Goal: Transaction & Acquisition: Purchase product/service

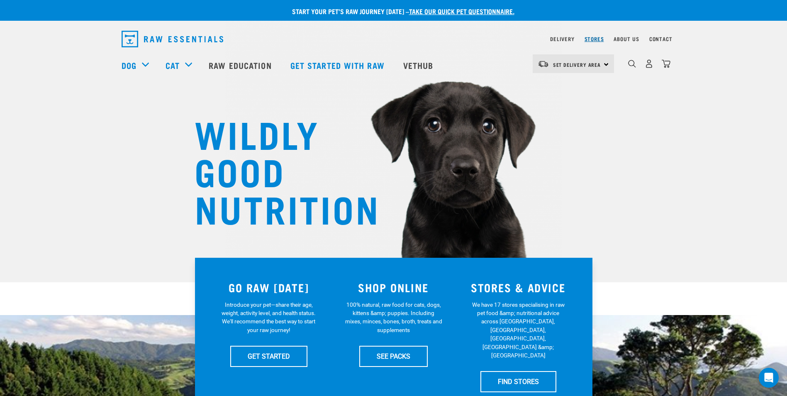
click at [594, 39] on link "Stores" at bounding box center [593, 38] width 19 height 3
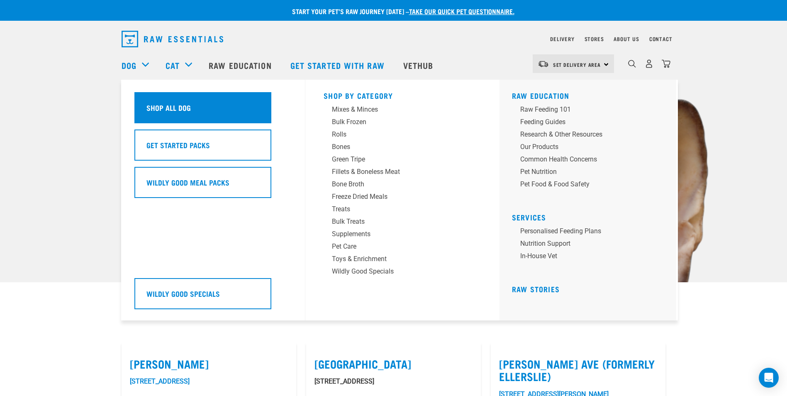
click at [185, 110] on h5 "Shop All Dog" at bounding box center [168, 107] width 44 height 11
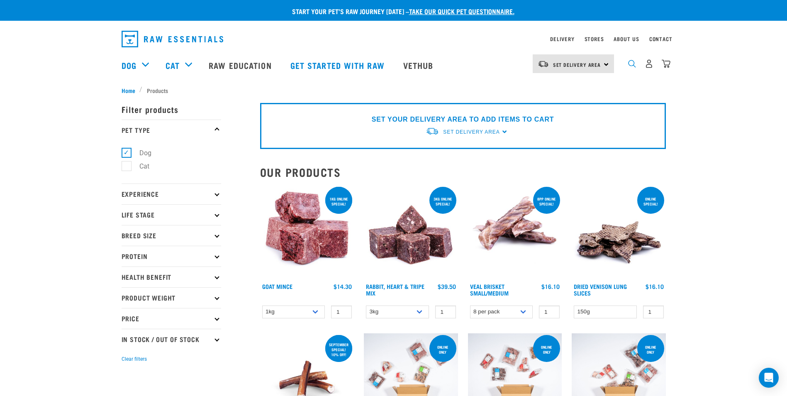
click at [630, 65] on img "dropdown navigation" at bounding box center [632, 64] width 8 height 8
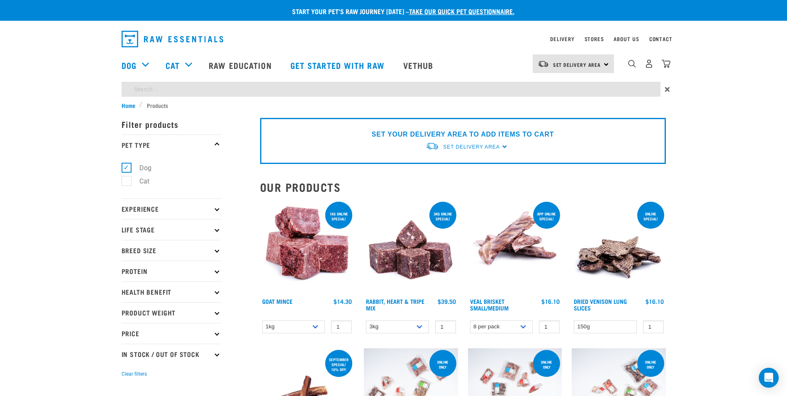
click at [377, 97] on div "×" at bounding box center [393, 91] width 787 height 19
click at [163, 88] on input "search" at bounding box center [391, 89] width 539 height 15
type input "rabbit"
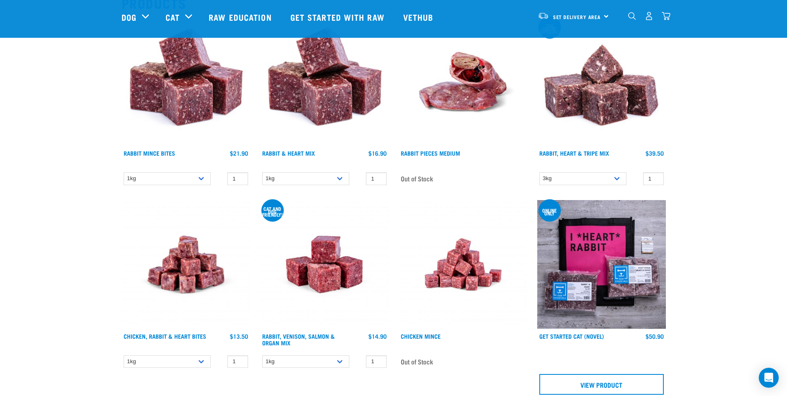
scroll to position [83, 0]
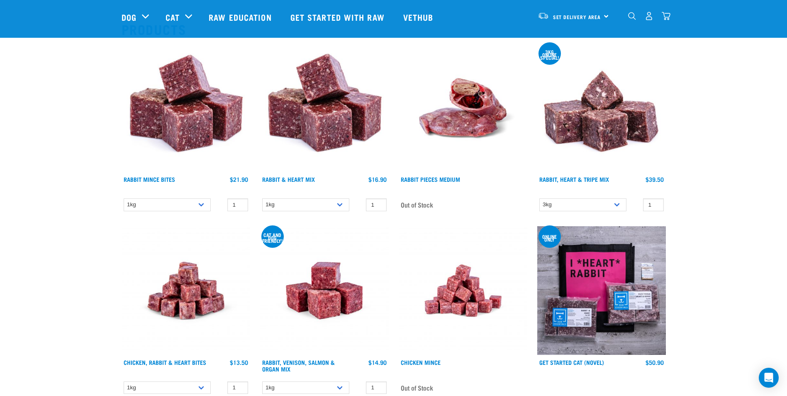
click at [632, 16] on img "dropdown navigation" at bounding box center [632, 16] width 8 height 8
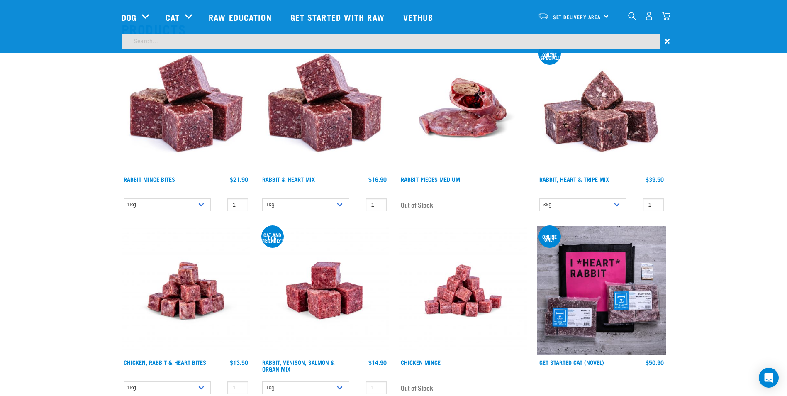
click at [153, 39] on input "search" at bounding box center [391, 41] width 539 height 15
type input "goat"
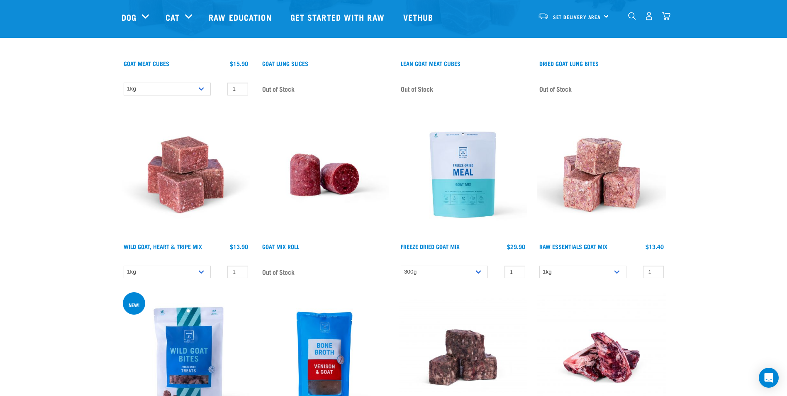
scroll to position [581, 0]
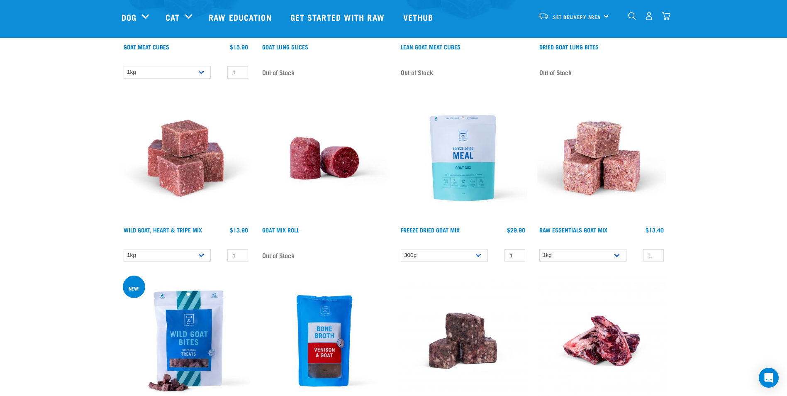
click at [454, 164] on img at bounding box center [463, 158] width 129 height 129
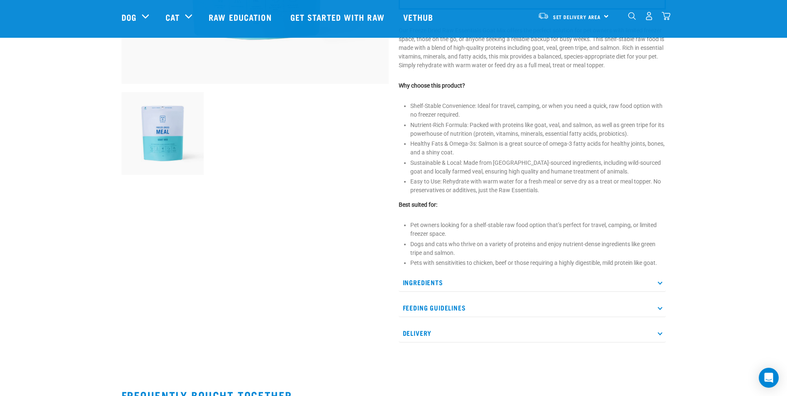
scroll to position [249, 0]
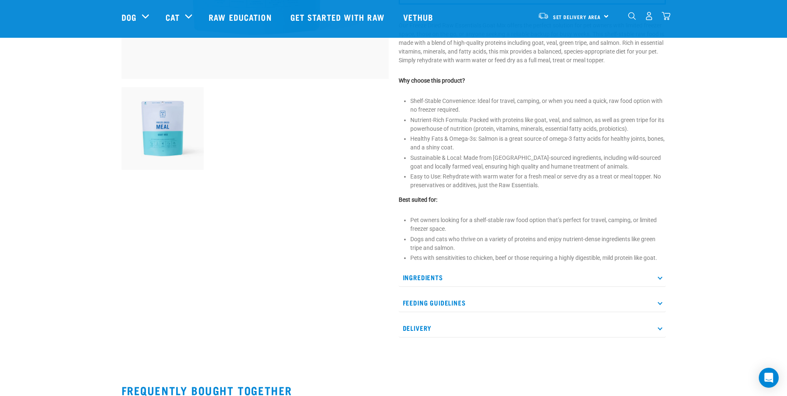
click at [658, 279] on p "Ingredients" at bounding box center [532, 277] width 267 height 19
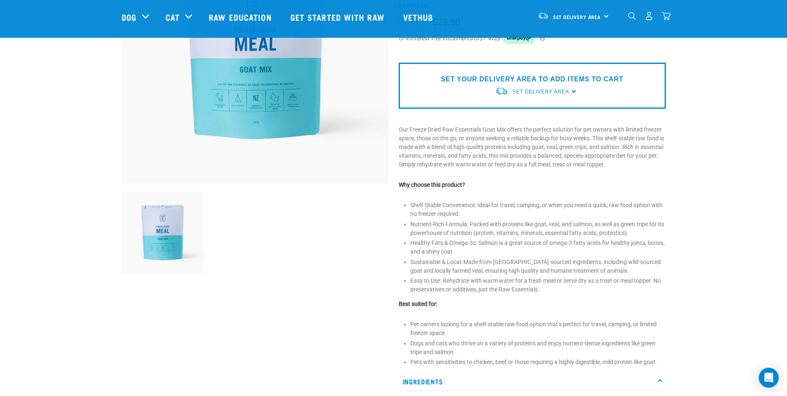
scroll to position [0, 0]
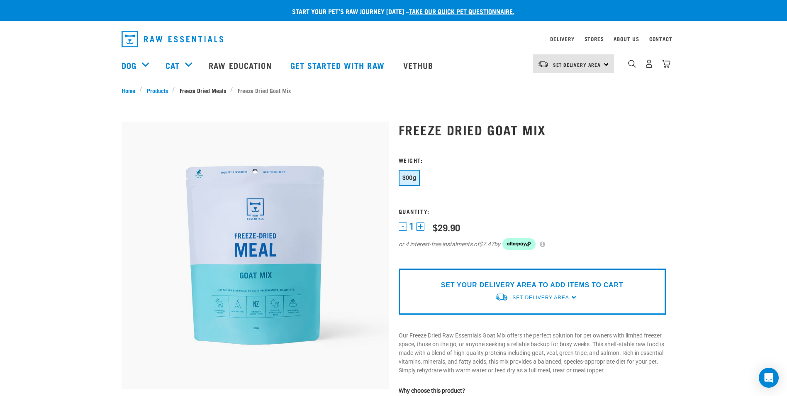
click at [211, 88] on link "Freeze Dried Meals" at bounding box center [202, 90] width 55 height 9
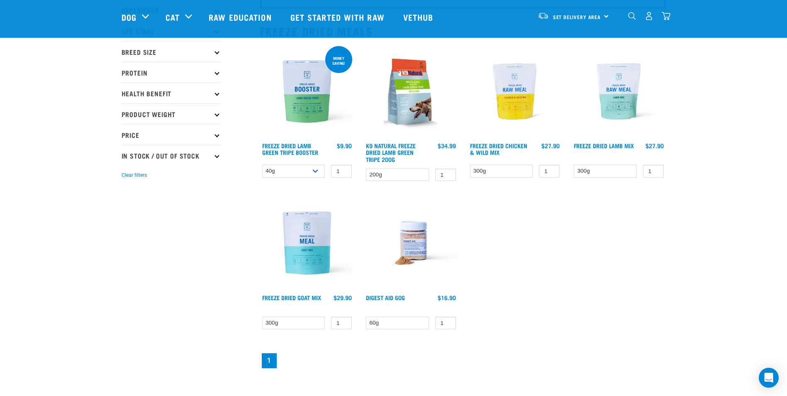
scroll to position [83, 0]
